Goal: Information Seeking & Learning: Learn about a topic

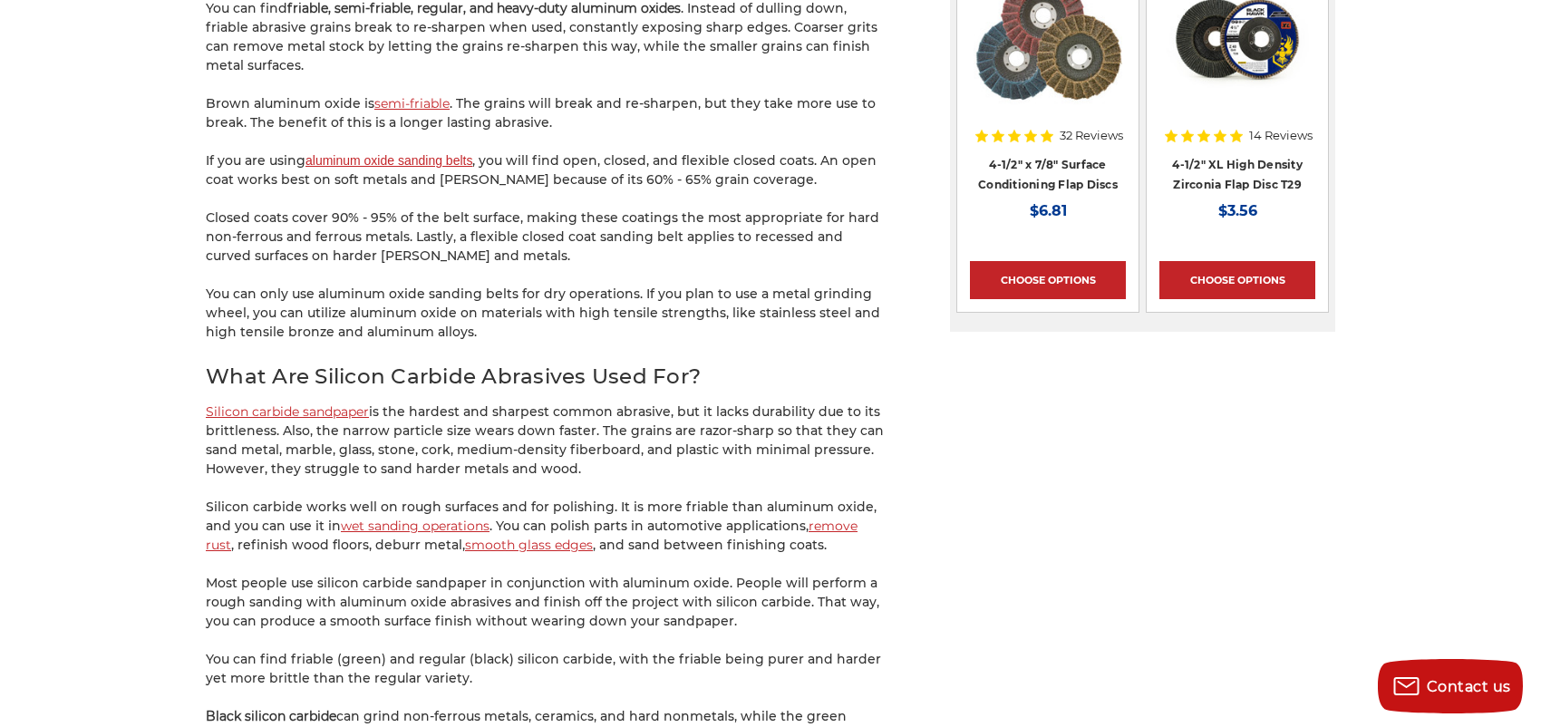
scroll to position [2357, 0]
click at [457, 517] on link "wet sanding operations" at bounding box center [415, 525] width 149 height 16
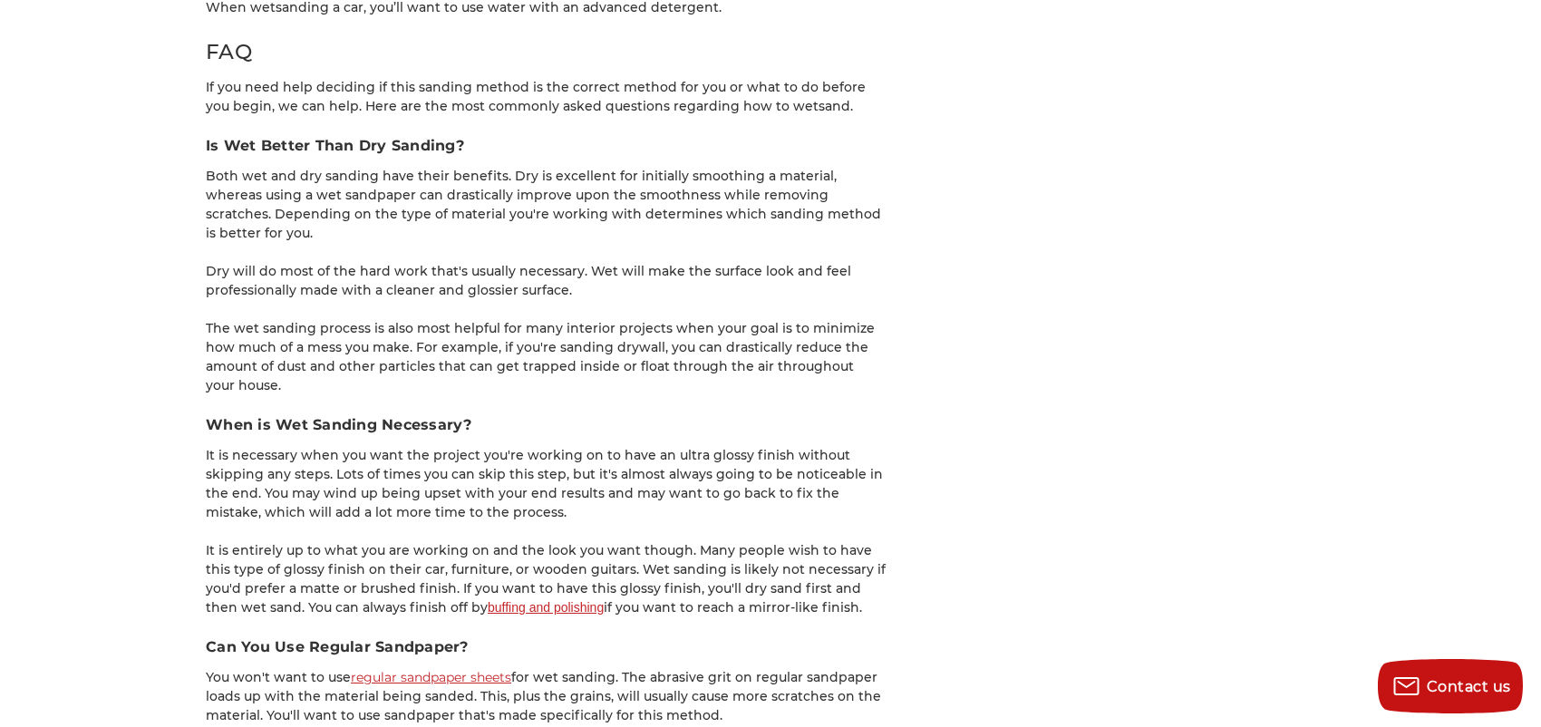
scroll to position [2901, 0]
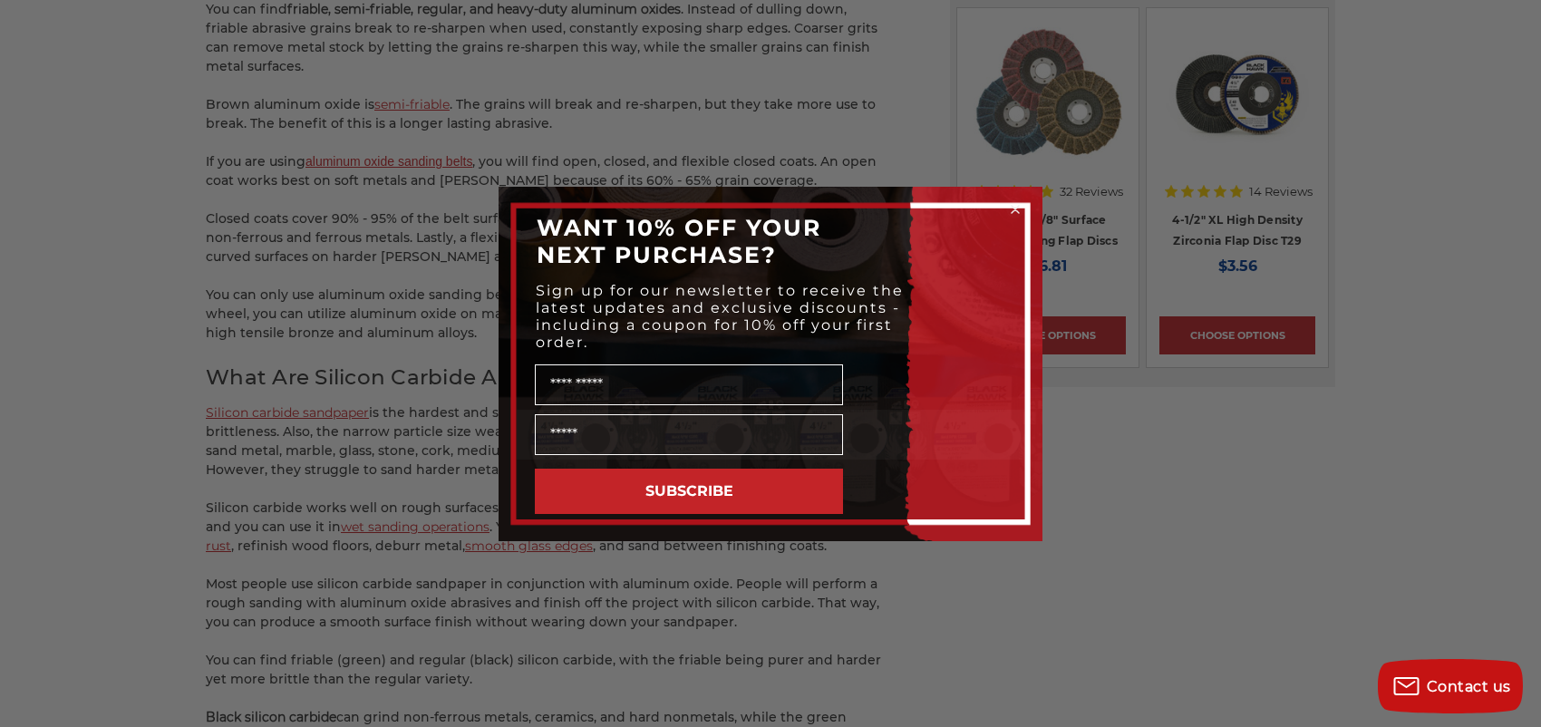
click at [1013, 209] on circle "Close dialog" at bounding box center [1015, 208] width 17 height 17
